Goal: Information Seeking & Learning: Learn about a topic

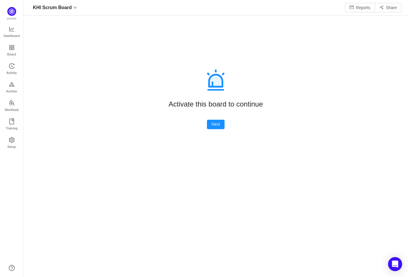
scroll to position [269, 372]
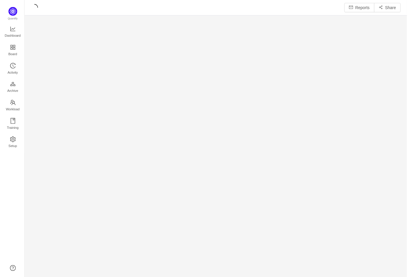
scroll to position [270, 372]
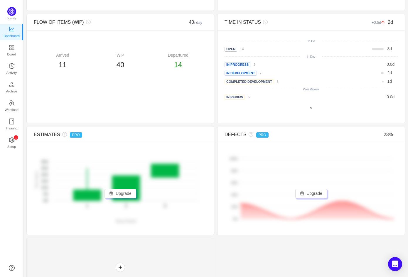
scroll to position [270, 0]
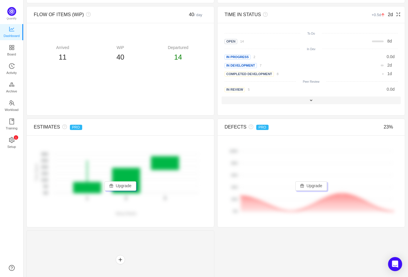
click at [309, 101] on span at bounding box center [311, 100] width 5 height 5
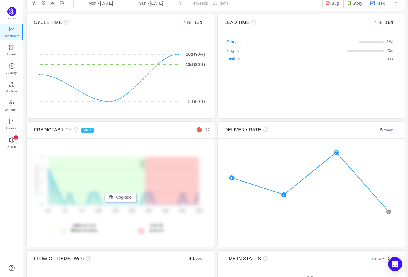
scroll to position [0, 0]
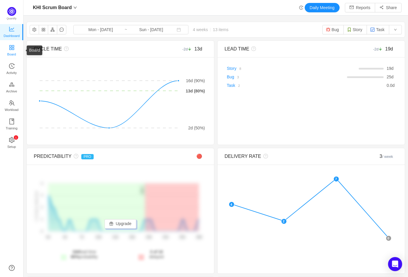
click at [11, 48] on span "Board" at bounding box center [11, 54] width 9 height 12
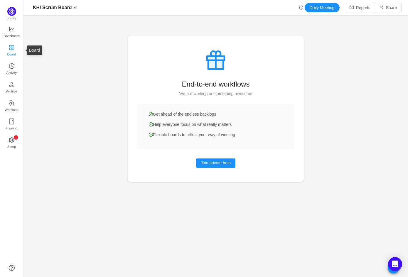
click at [15, 52] on span "Board" at bounding box center [11, 54] width 9 height 12
click at [14, 66] on icon "icon: history" at bounding box center [12, 66] width 6 height 6
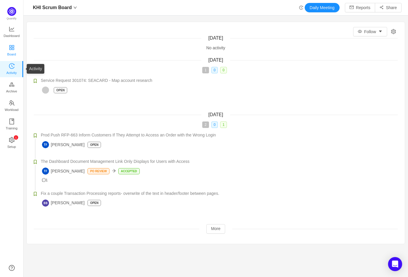
click at [13, 55] on span "Board" at bounding box center [11, 54] width 9 height 12
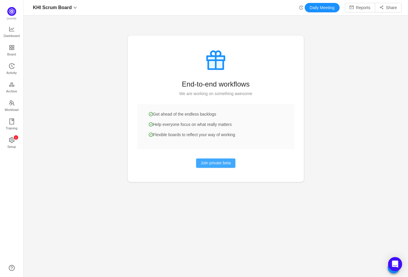
click at [213, 162] on button "Join private beta" at bounding box center [216, 162] width 40 height 9
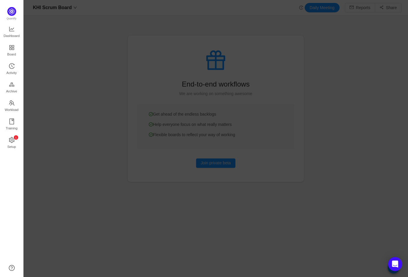
click at [116, 144] on div at bounding box center [215, 138] width 384 height 277
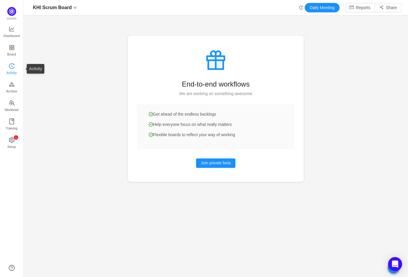
click at [13, 64] on icon "icon: history" at bounding box center [12, 66] width 6 height 6
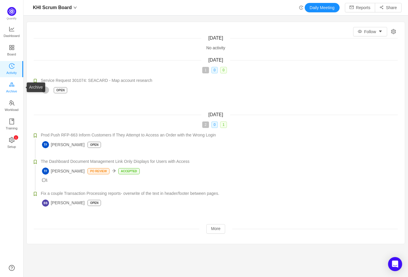
click at [13, 89] on span "Archive" at bounding box center [11, 91] width 11 height 12
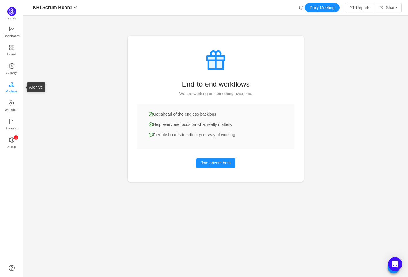
click at [15, 86] on span "Archive" at bounding box center [11, 91] width 11 height 12
click at [229, 163] on button "Join private beta" at bounding box center [216, 162] width 40 height 9
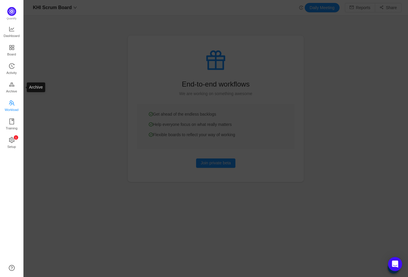
click at [13, 100] on icon "icon: team" at bounding box center [12, 103] width 6 height 6
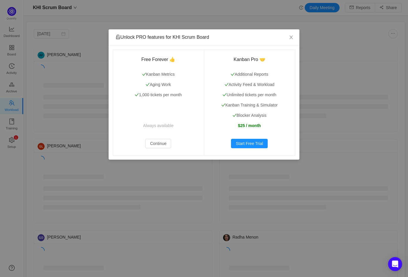
click at [11, 127] on div "Unlock PRO features for KHI Scrum Board Free Forever 👍 Kanban Metrics Aging Wor…" at bounding box center [204, 138] width 408 height 277
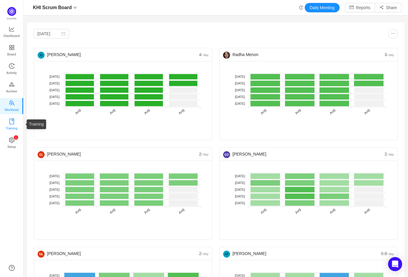
drag, startPoint x: 15, startPoint y: 123, endPoint x: 15, endPoint y: 128, distance: 4.4
click at [15, 123] on span "Training" at bounding box center [12, 128] width 12 height 12
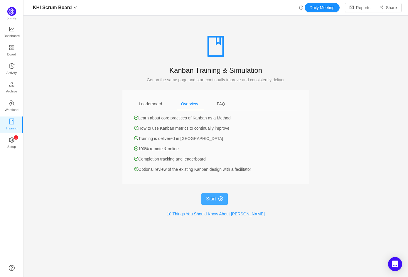
click at [222, 204] on button "Start" at bounding box center [214, 199] width 26 height 12
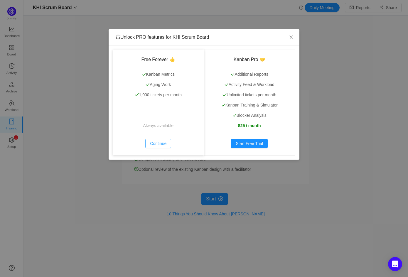
click at [157, 143] on button "Continue" at bounding box center [158, 143] width 26 height 9
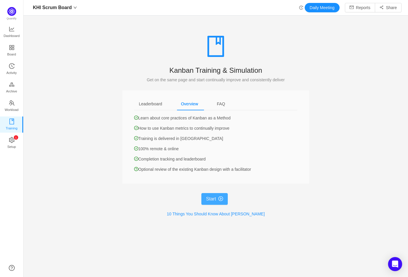
drag, startPoint x: 210, startPoint y: 202, endPoint x: 209, endPoint y: 199, distance: 3.7
click at [209, 202] on button "Start" at bounding box center [214, 199] width 26 height 12
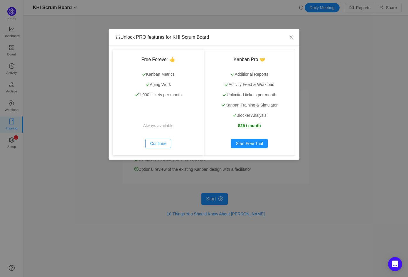
click at [163, 143] on button "Continue" at bounding box center [158, 143] width 26 height 9
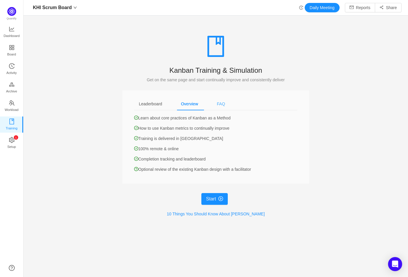
click at [221, 102] on div "FAQ" at bounding box center [221, 103] width 18 height 13
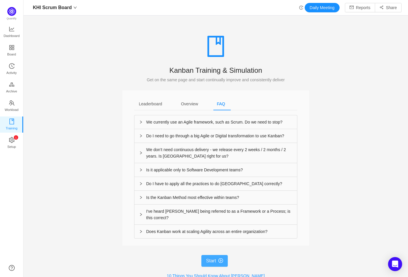
click at [219, 262] on button "Start" at bounding box center [214, 261] width 26 height 12
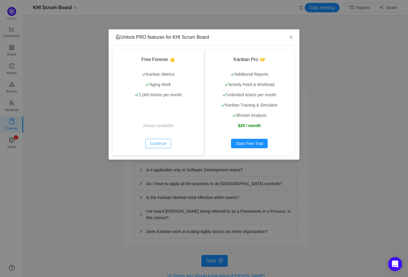
drag, startPoint x: 158, startPoint y: 139, endPoint x: 160, endPoint y: 115, distance: 23.9
click at [158, 135] on div "Free Forever 👍 Kanban Metrics Aging Work 1,000 tickets per month Always availab…" at bounding box center [158, 103] width 91 height 106
click at [164, 70] on div "Free Forever 👍 Kanban Metrics Aging Work 1,000 tickets per month Always availab…" at bounding box center [158, 103] width 91 height 106
click at [290, 37] on icon "icon: close" at bounding box center [291, 37] width 5 height 5
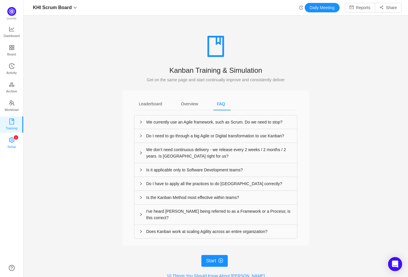
click at [9, 141] on link "0 1 2 3 4 5 6 7 8 9 0 1 2 3 4 5 6 7 8 9 0 1 2 3 4 5 6 7 8 9 Setup" at bounding box center [12, 143] width 6 height 12
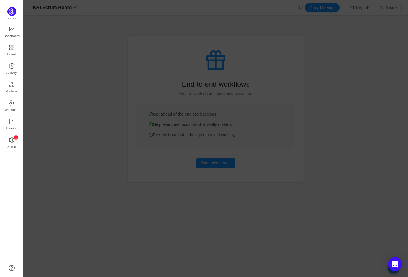
click at [118, 118] on div at bounding box center [215, 138] width 384 height 277
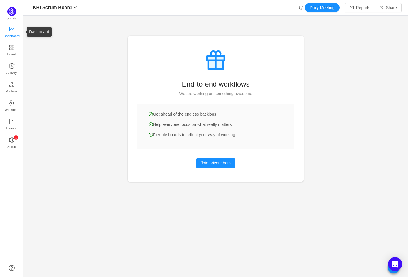
click at [13, 26] on link "Dashboard" at bounding box center [12, 32] width 6 height 12
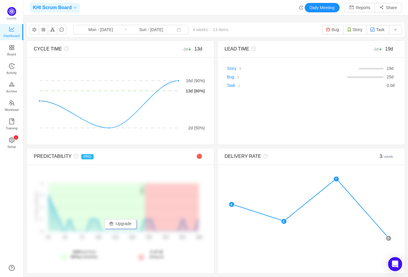
click at [69, 9] on span "KHI Scrum Board" at bounding box center [52, 7] width 39 height 9
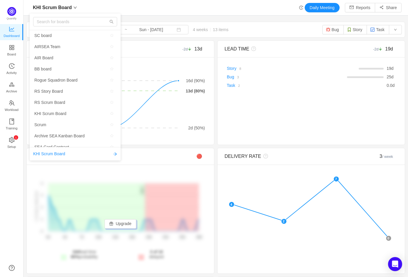
click at [89, 4] on div "KHI Scrum Board Daily Meeting Reports Share" at bounding box center [215, 7] width 371 height 9
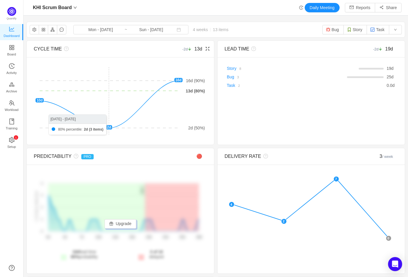
click at [92, 101] on foreignobject at bounding box center [119, 100] width 171 height 73
